Goal: Transaction & Acquisition: Purchase product/service

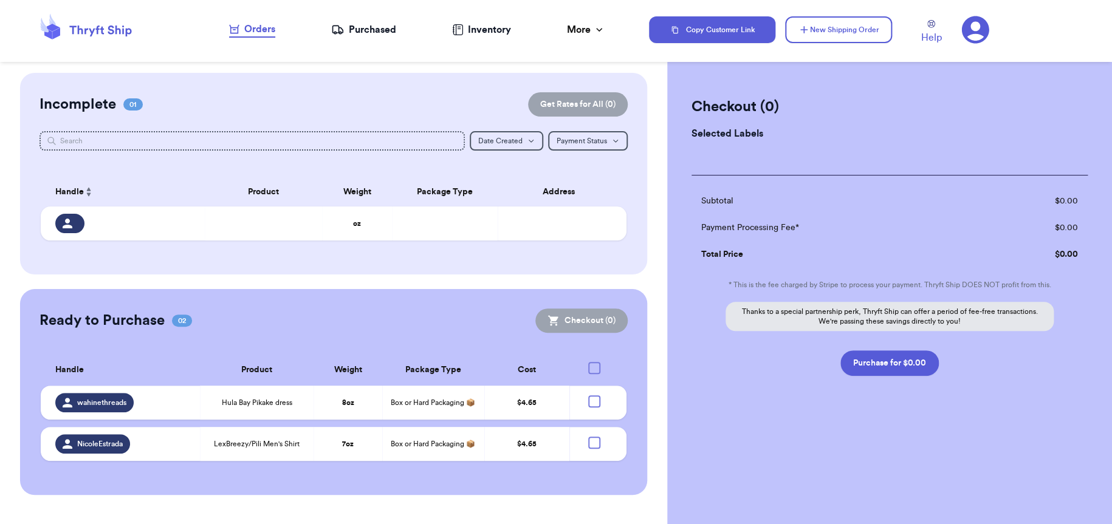
click at [573, 364] on div at bounding box center [594, 368] width 12 height 12
click at [573, 362] on input "checkbox" at bounding box center [593, 361] width 1 height 1
checkbox input "true"
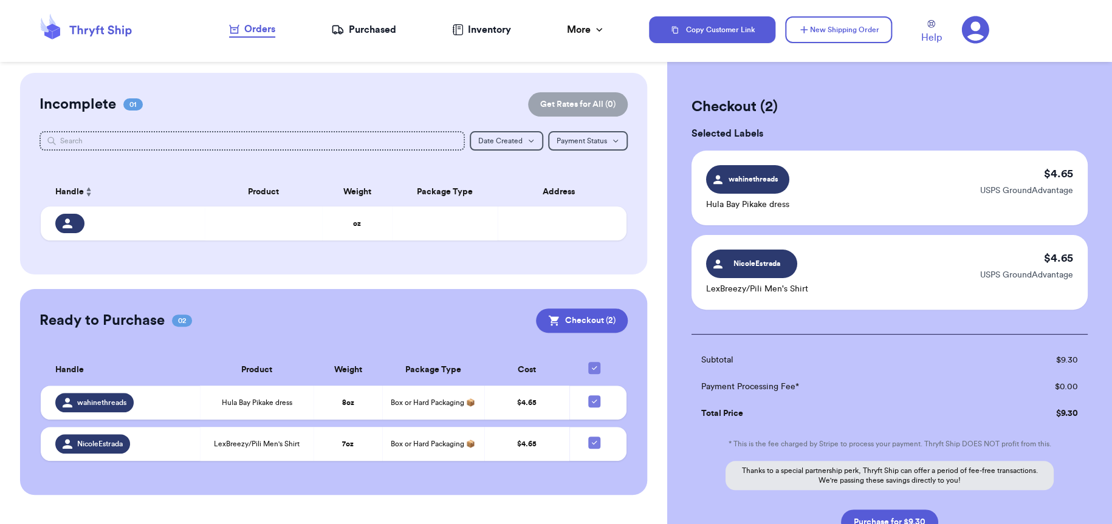
checkbox input "true"
click at [573, 369] on icon at bounding box center [594, 368] width 10 height 10
click at [573, 362] on input "checkbox" at bounding box center [593, 361] width 1 height 1
checkbox input "false"
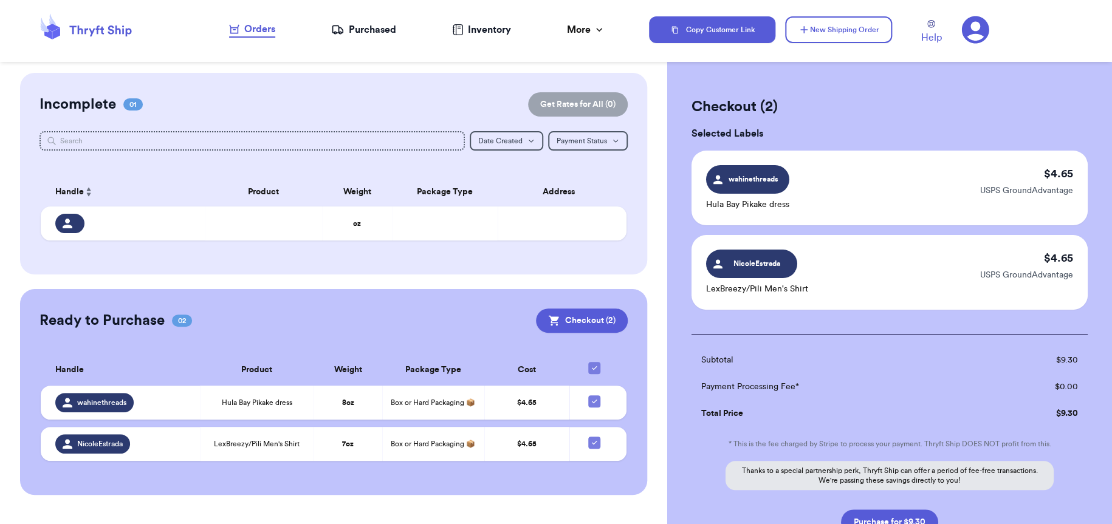
checkbox input "false"
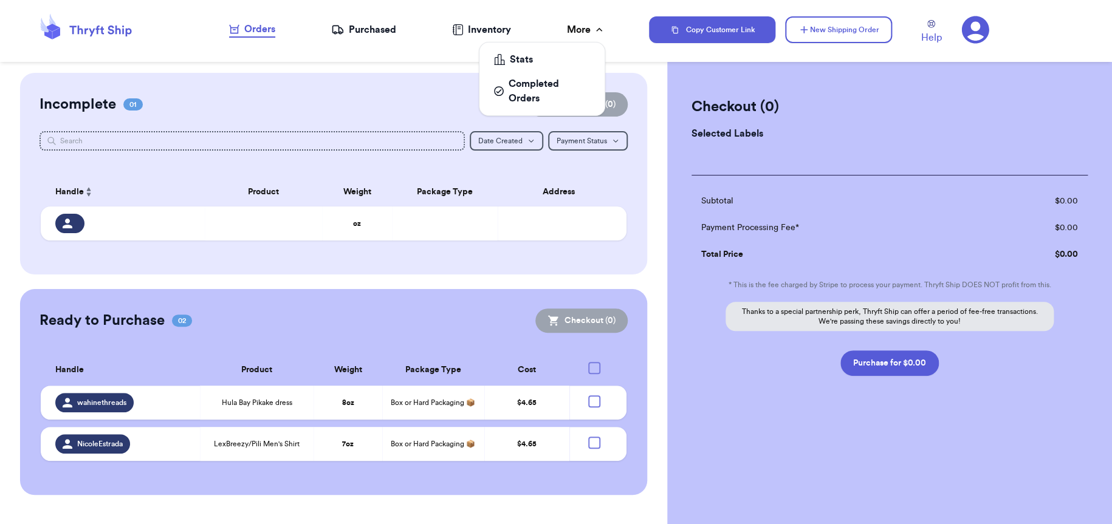
click at [573, 30] on div "More" at bounding box center [586, 29] width 38 height 15
click at [573, 39] on icon at bounding box center [974, 29] width 27 height 27
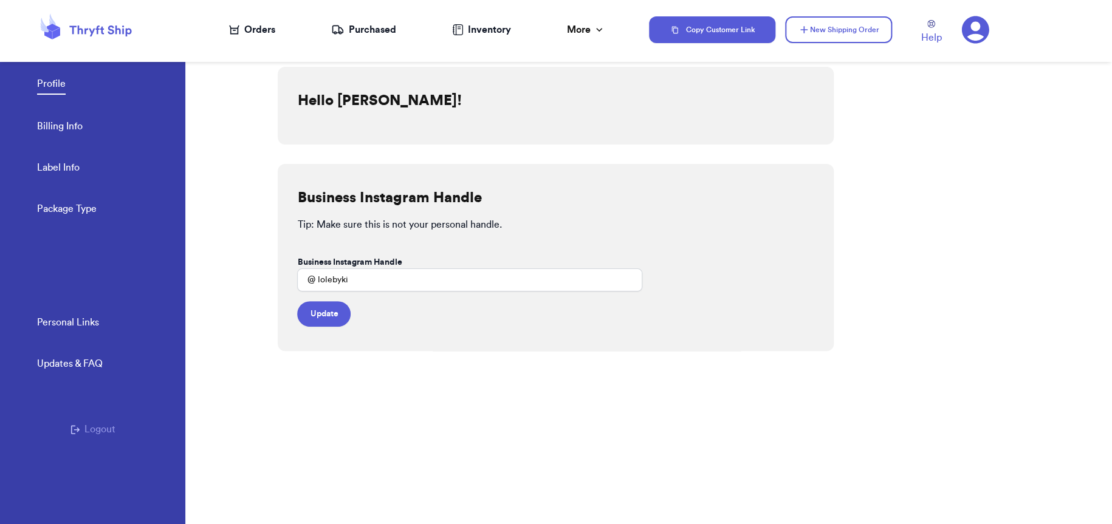
click at [61, 114] on div "Profile Billing Info Label Info Package Type" at bounding box center [111, 143] width 148 height 200
click at [61, 128] on link "Billing Info" at bounding box center [60, 127] width 46 height 17
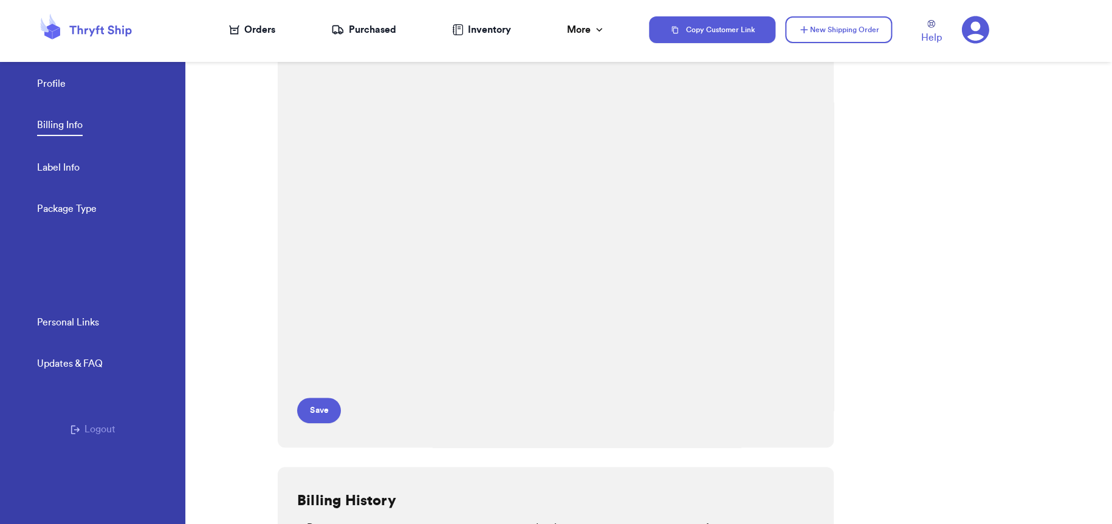
scroll to position [121, 0]
click at [316, 412] on button "Save" at bounding box center [319, 408] width 44 height 26
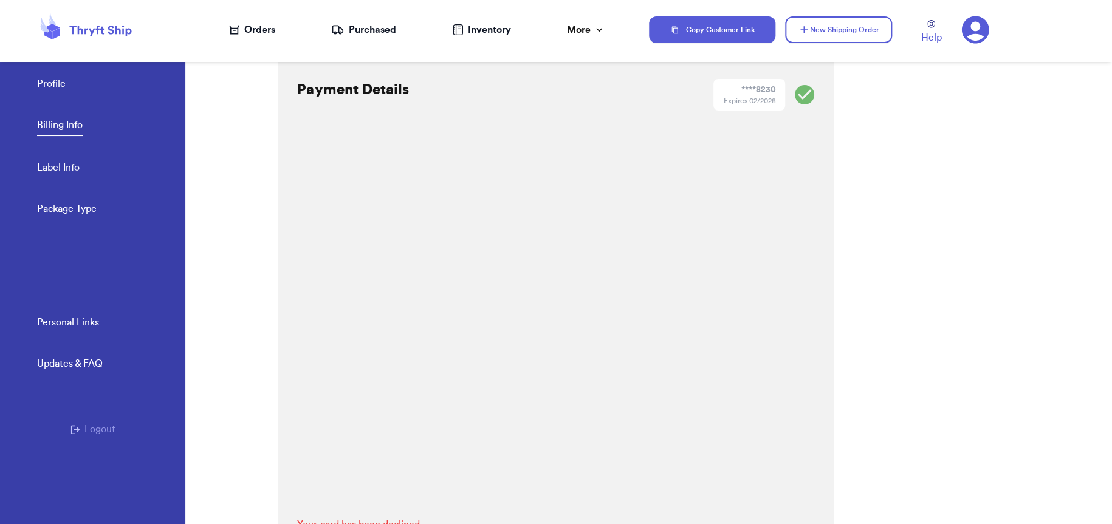
scroll to position [0, 0]
click at [573, 360] on div "Payment Details **** 8230 Expires: 02/2028 Your card has been declined. Save" at bounding box center [556, 330] width 556 height 527
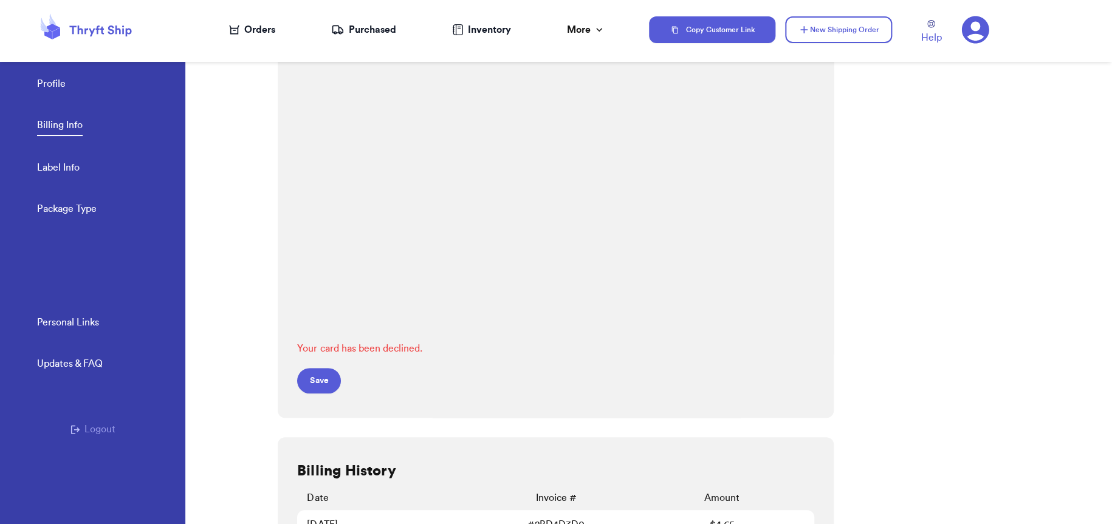
scroll to position [182, 0]
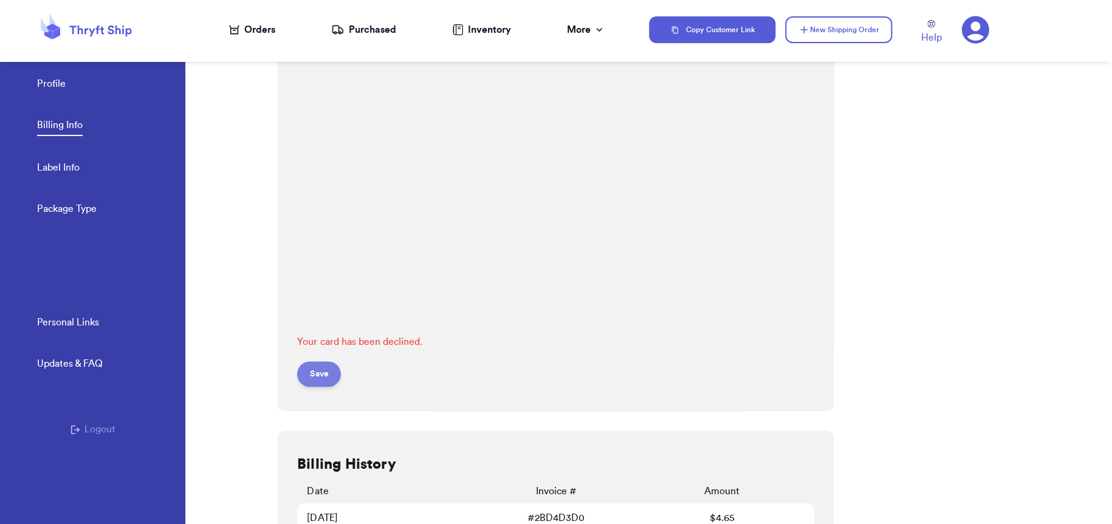
click at [322, 375] on button "Save" at bounding box center [319, 374] width 44 height 26
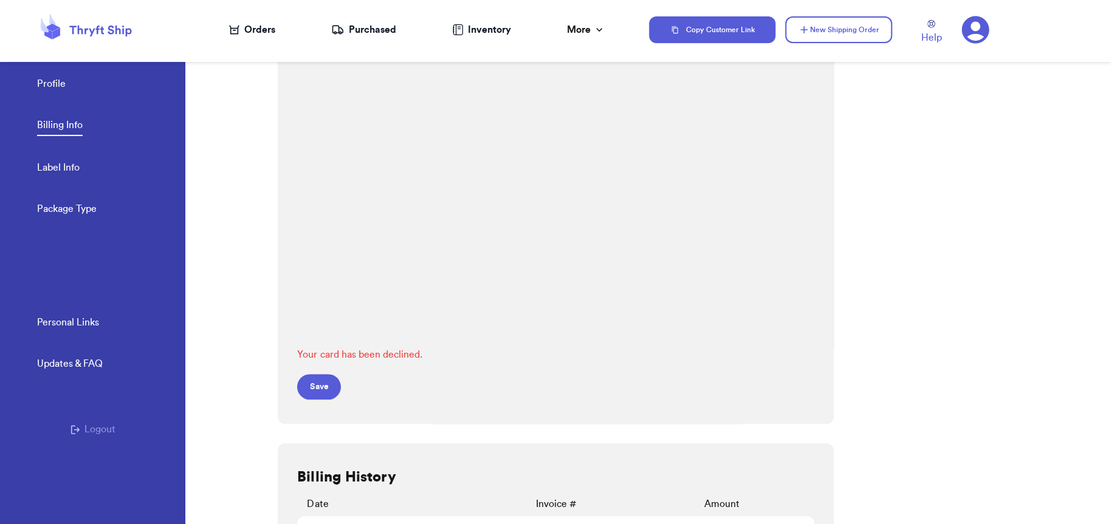
scroll to position [121, 0]
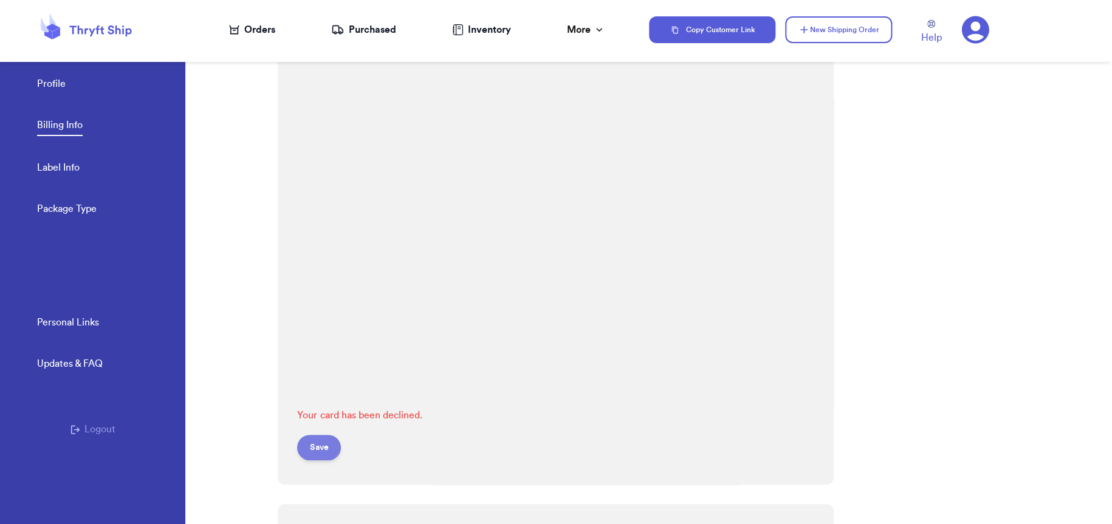
click at [325, 449] on button "Save" at bounding box center [319, 448] width 44 height 26
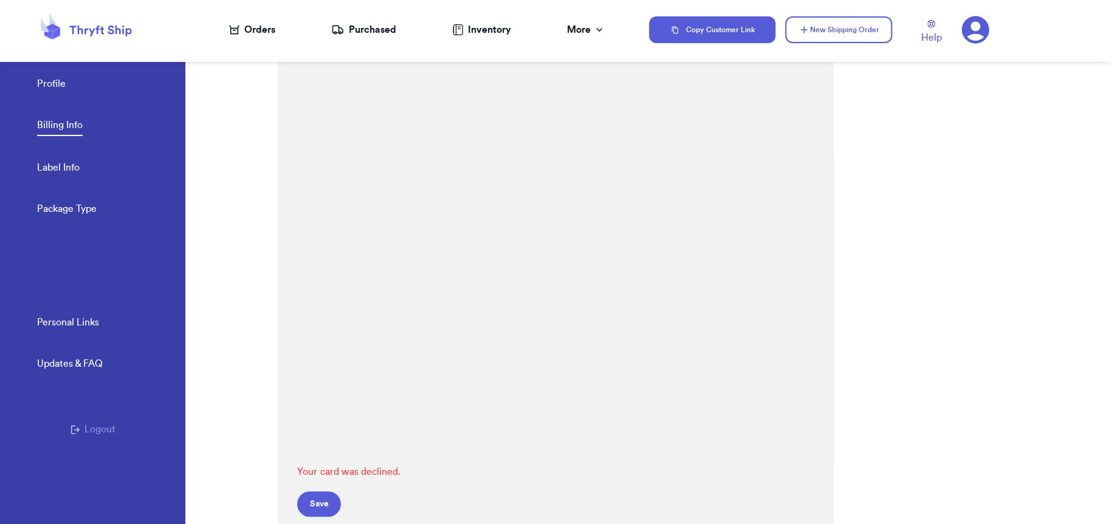
scroll to position [0, 0]
click at [47, 173] on link "Label Info" at bounding box center [58, 168] width 43 height 17
select select "HI"
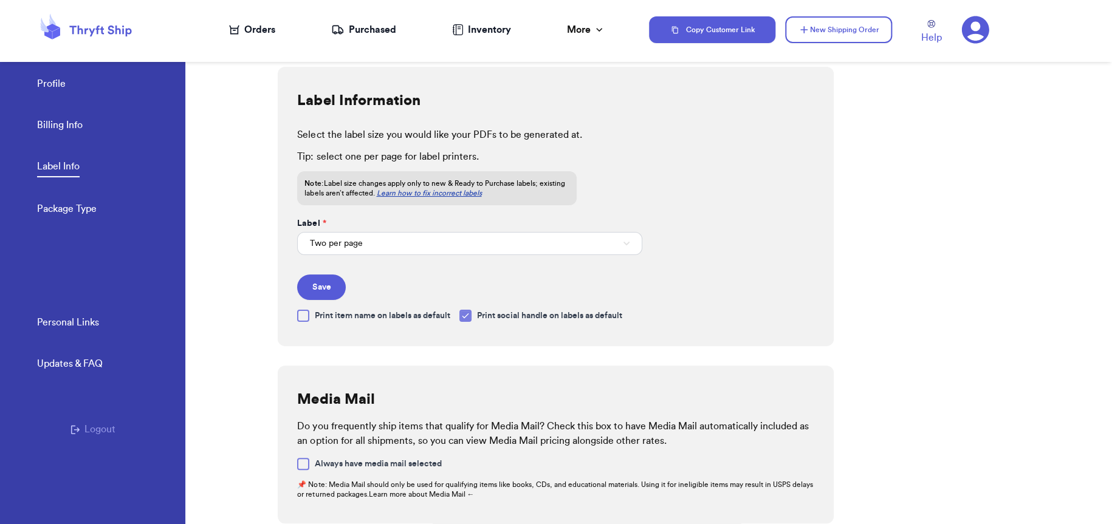
click at [77, 128] on link "Billing Info" at bounding box center [60, 126] width 46 height 17
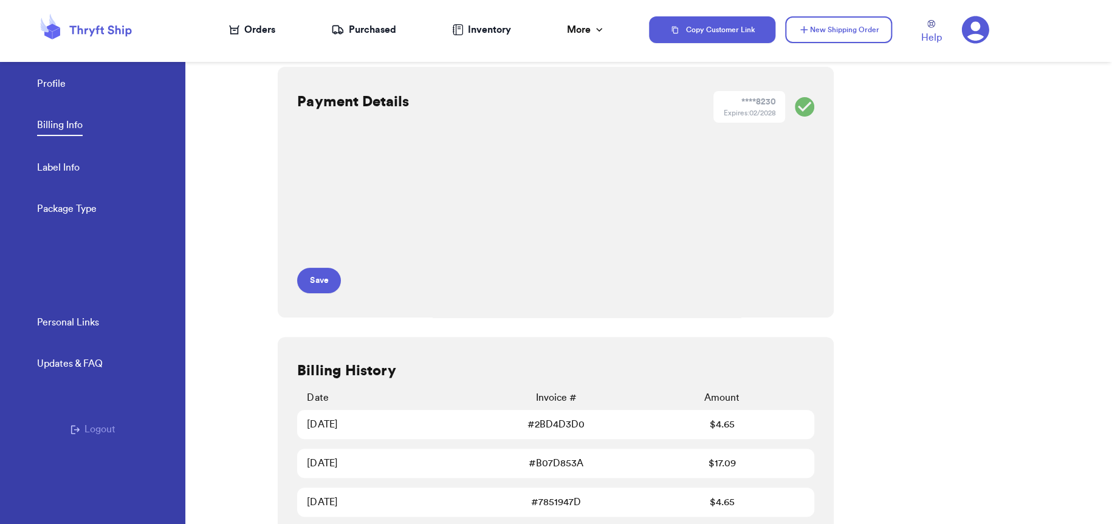
click at [255, 37] on nav "Orders Purchased Inventory More Stats Completed Orders" at bounding box center [416, 30] width 463 height 40
click at [256, 33] on div "Orders" at bounding box center [252, 29] width 46 height 15
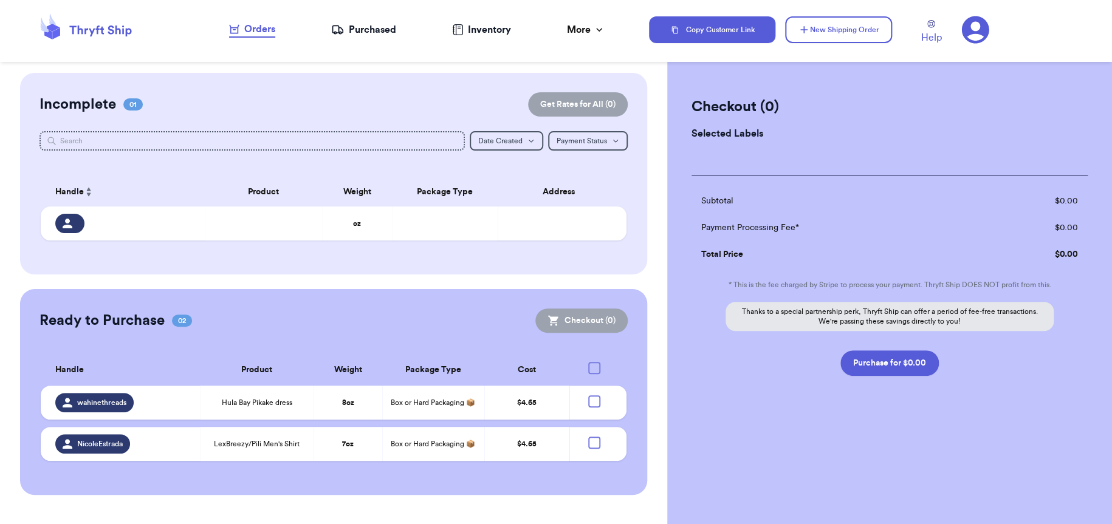
click at [573, 372] on div at bounding box center [594, 368] width 12 height 12
click at [573, 362] on input "checkbox" at bounding box center [593, 361] width 1 height 1
checkbox input "true"
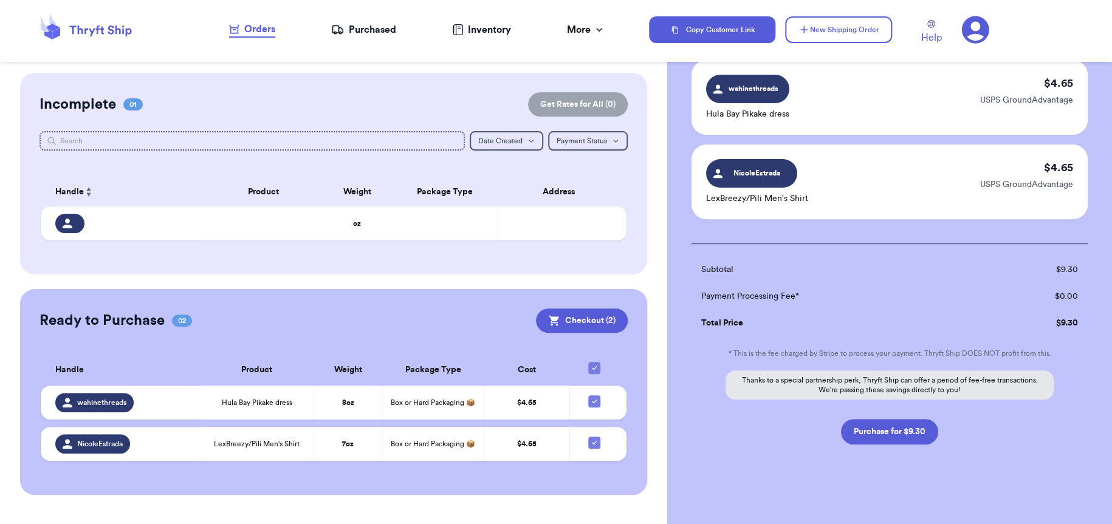
scroll to position [97, 0]
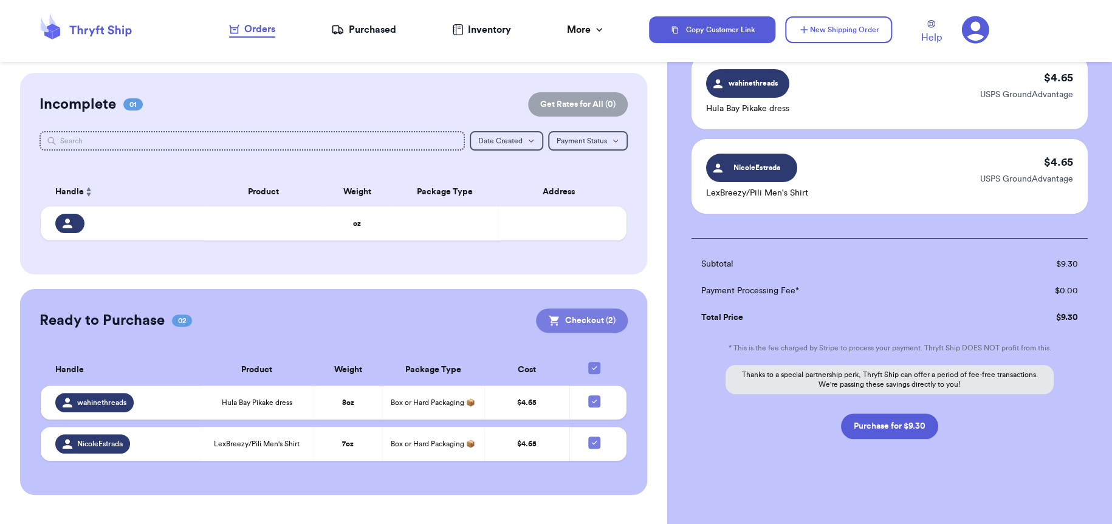
click at [573, 322] on button "Checkout ( 2 )" at bounding box center [582, 321] width 92 height 24
click at [573, 427] on button "Purchase for $9.30" at bounding box center [889, 427] width 97 height 26
checkbox input "false"
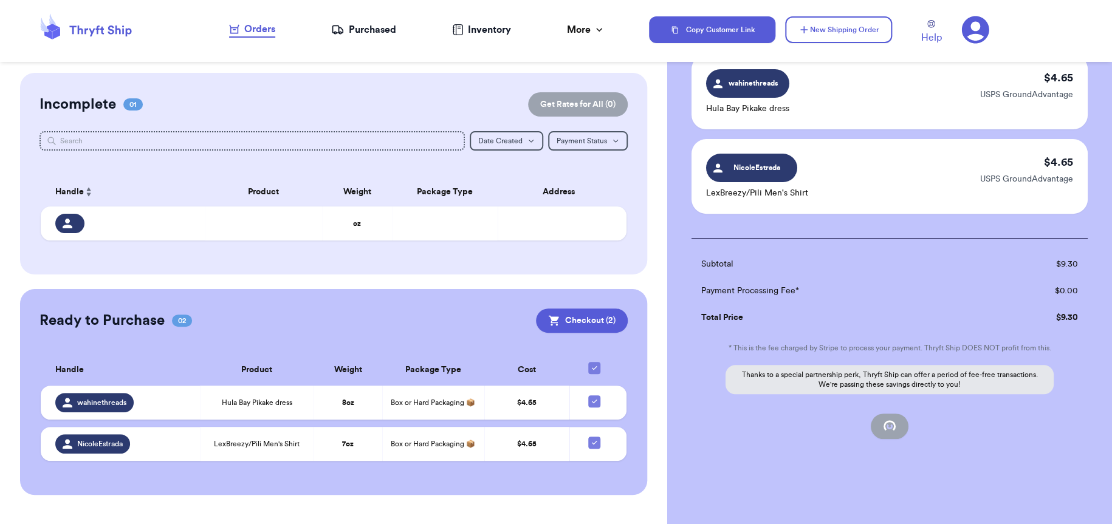
checkbox input "true"
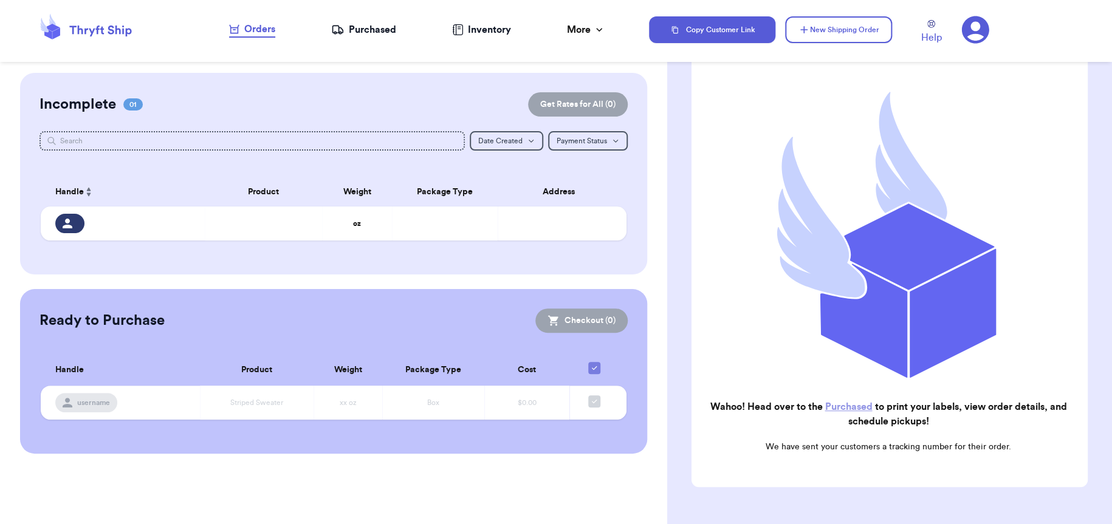
click at [369, 32] on div "Purchased" at bounding box center [363, 29] width 65 height 15
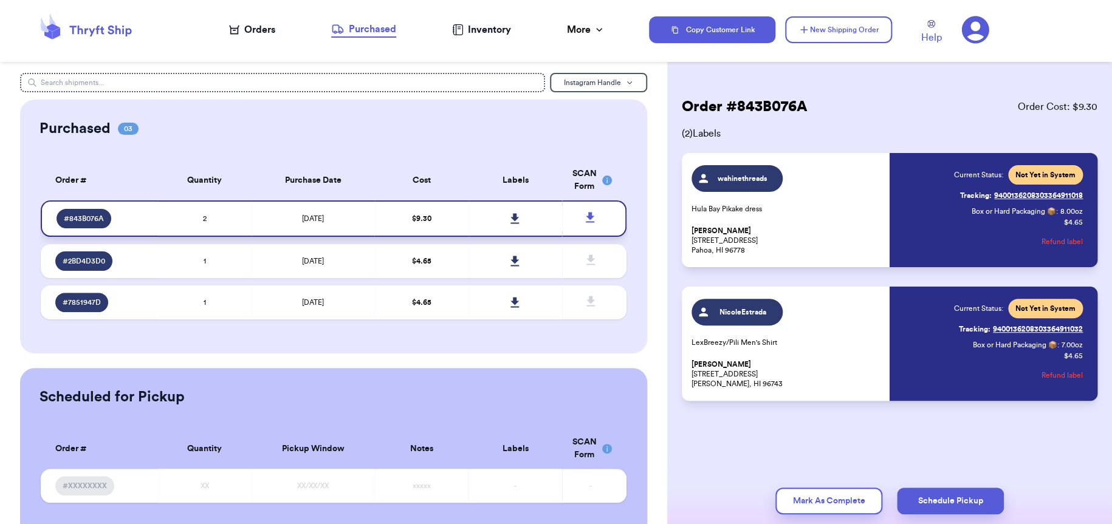
click at [510, 221] on icon at bounding box center [514, 218] width 9 height 11
click at [573, 182] on rect at bounding box center [607, 181] width 10 height 10
click at [374, 302] on td "$ 4.65" at bounding box center [421, 302] width 94 height 34
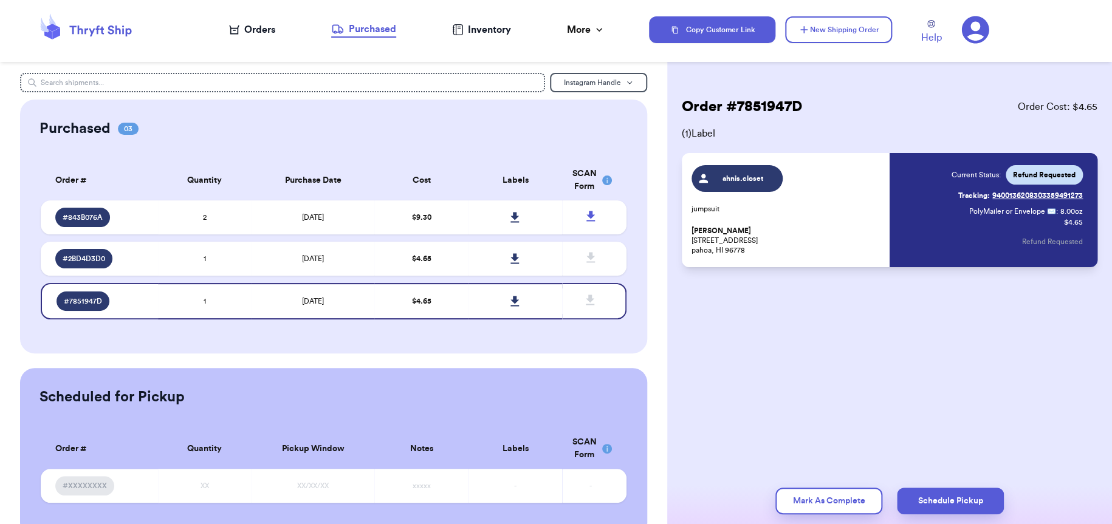
click at [258, 33] on div "Orders" at bounding box center [252, 29] width 46 height 15
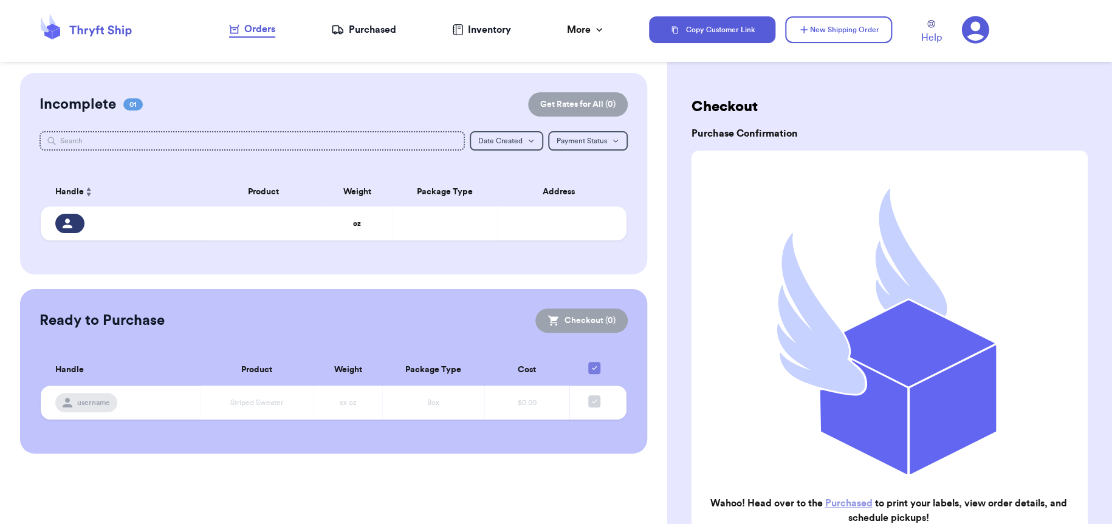
click at [573, 31] on icon at bounding box center [974, 29] width 27 height 27
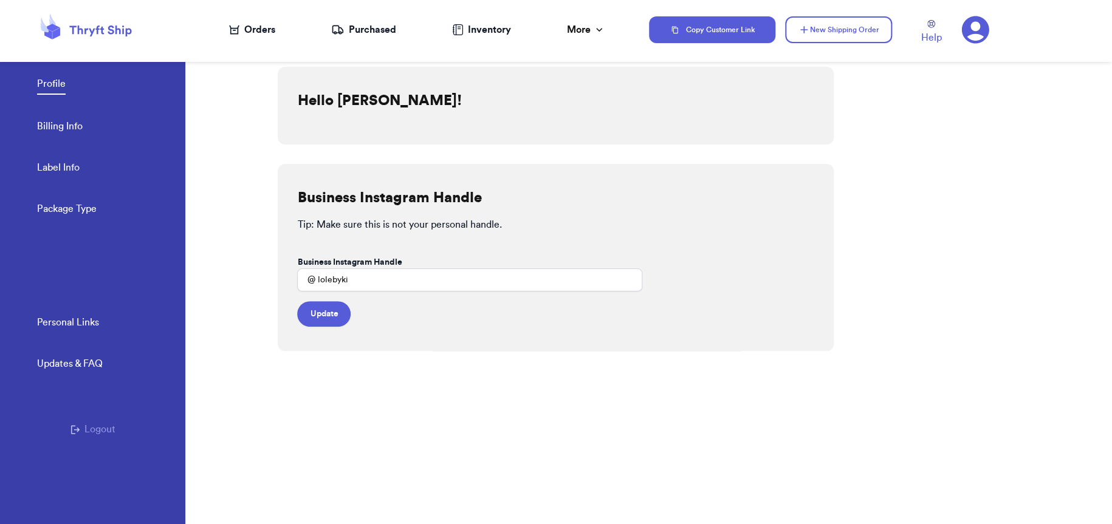
click at [88, 434] on button "Logout" at bounding box center [92, 429] width 45 height 15
